Goal: Information Seeking & Learning: Check status

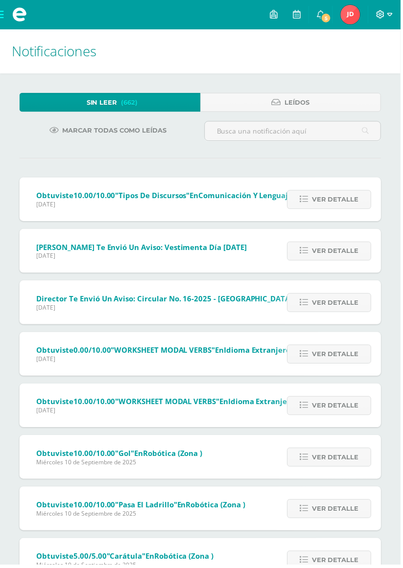
click at [387, 14] on icon at bounding box center [383, 14] width 8 height 8
click at [290, 72] on h1 "Notificaciones" at bounding box center [201, 51] width 379 height 45
click at [356, 13] on img at bounding box center [353, 15] width 20 height 20
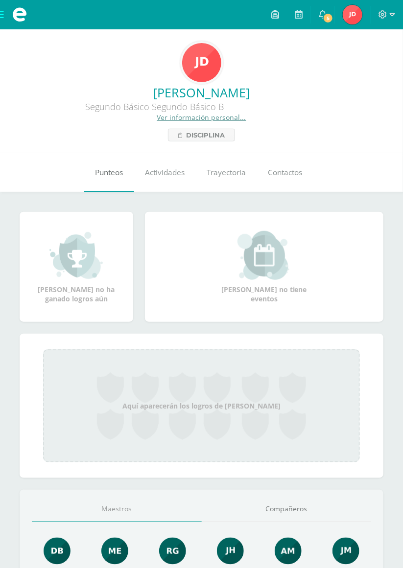
click at [101, 175] on span "Punteos" at bounding box center [109, 172] width 28 height 10
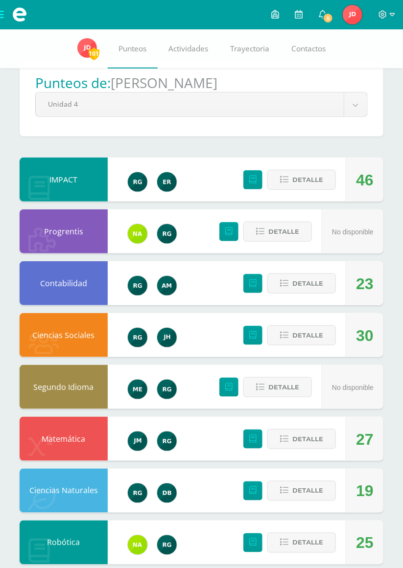
scroll to position [23, 0]
click at [294, 283] on span "Detalle" at bounding box center [307, 284] width 31 height 18
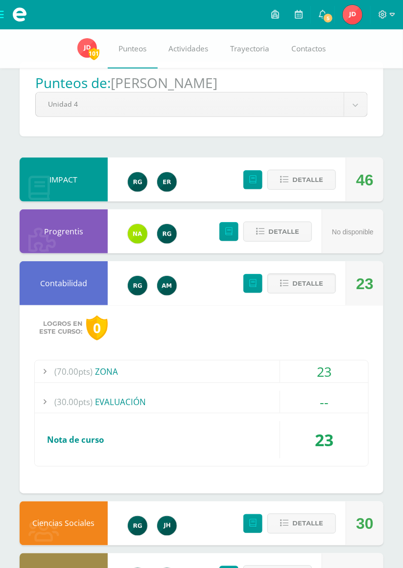
click at [268, 361] on div "(70.00pts) ZONA" at bounding box center [201, 372] width 333 height 22
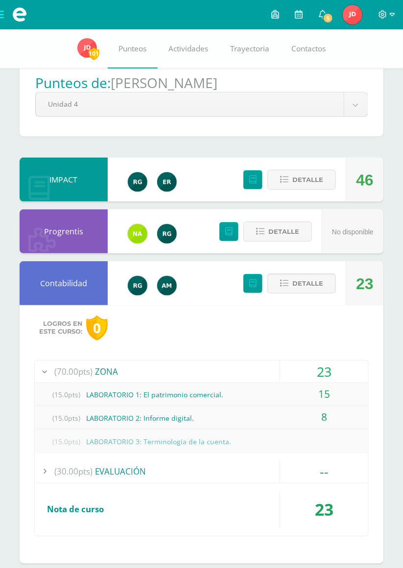
click at [181, 404] on div "(15.0pts) LABORATORIO 1: El patrimonio comercial." at bounding box center [201, 395] width 333 height 22
click at [174, 403] on div "(15.0pts) LABORATORIO 1: El patrimonio comercial." at bounding box center [201, 395] width 333 height 22
click at [160, 393] on div "(15.0pts) LABORATORIO 1: El patrimonio comercial." at bounding box center [201, 395] width 333 height 22
click at [92, 414] on div "(15.0pts) LABORATORIO 2: Informe digital." at bounding box center [201, 418] width 333 height 22
click at [122, 420] on div "(15.0pts) LABORATORIO 2: Informe digital." at bounding box center [201, 418] width 333 height 22
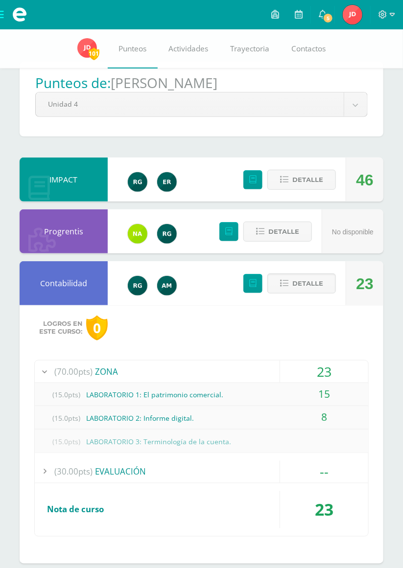
click at [134, 422] on div "(15.0pts) LABORATORIO 2: Informe digital." at bounding box center [201, 418] width 333 height 22
click at [142, 418] on div "(15.0pts) LABORATORIO 2: Informe digital." at bounding box center [201, 418] width 333 height 22
click at [140, 416] on div "(15.0pts) LABORATORIO 2: Informe digital." at bounding box center [201, 418] width 333 height 22
click at [323, 420] on div "8" at bounding box center [324, 417] width 88 height 22
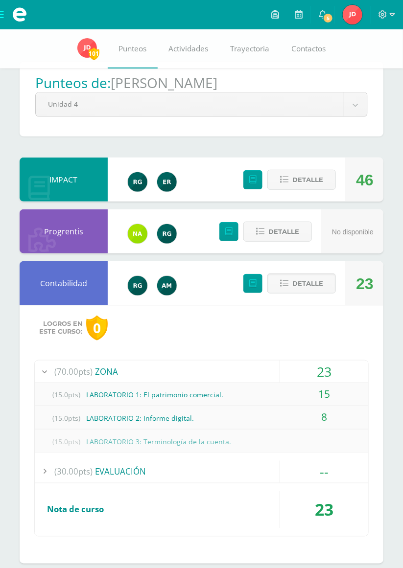
click at [324, 420] on div "8" at bounding box center [324, 417] width 88 height 22
click at [105, 413] on div "(15.0pts) LABORATORIO 2: Informe digital." at bounding box center [201, 418] width 333 height 22
click at [127, 422] on div "(15.0pts) LABORATORIO 2: Informe digital." at bounding box center [201, 418] width 333 height 22
click at [124, 419] on div "(15.0pts) LABORATORIO 2: Informe digital." at bounding box center [201, 418] width 333 height 22
click at [125, 419] on div "(15.0pts) LABORATORIO 2: Informe digital." at bounding box center [201, 418] width 333 height 22
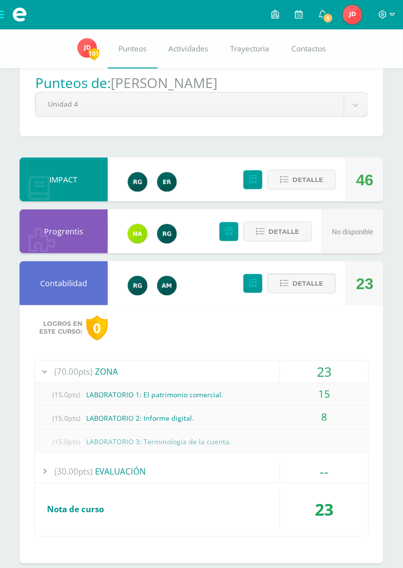
click at [121, 417] on div "(15.0pts) LABORATORIO 2: Informe digital." at bounding box center [201, 418] width 333 height 22
click at [124, 420] on div "(15.0pts) LABORATORIO 2: Informe digital." at bounding box center [201, 418] width 333 height 22
click at [125, 420] on div "(15.0pts) LABORATORIO 2: Informe digital." at bounding box center [201, 418] width 333 height 22
click at [124, 420] on div "(15.0pts) LABORATORIO 2: Informe digital." at bounding box center [201, 418] width 333 height 22
